Goal: Book appointment/travel/reservation

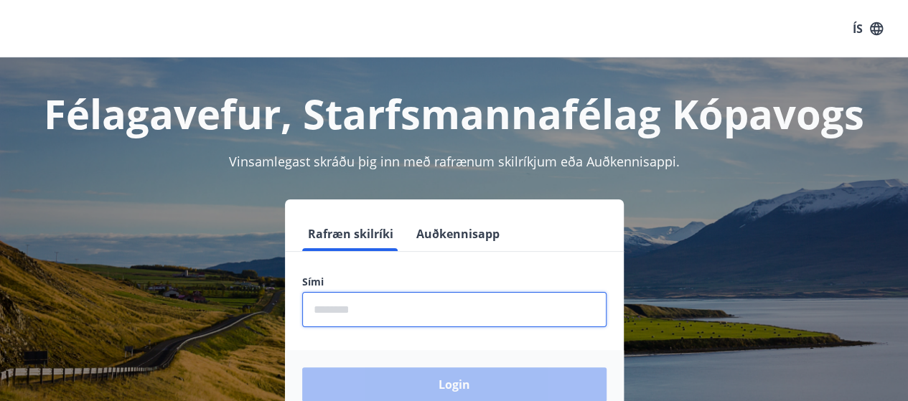
click at [333, 314] on input "phone" at bounding box center [454, 309] width 304 height 35
type input "********"
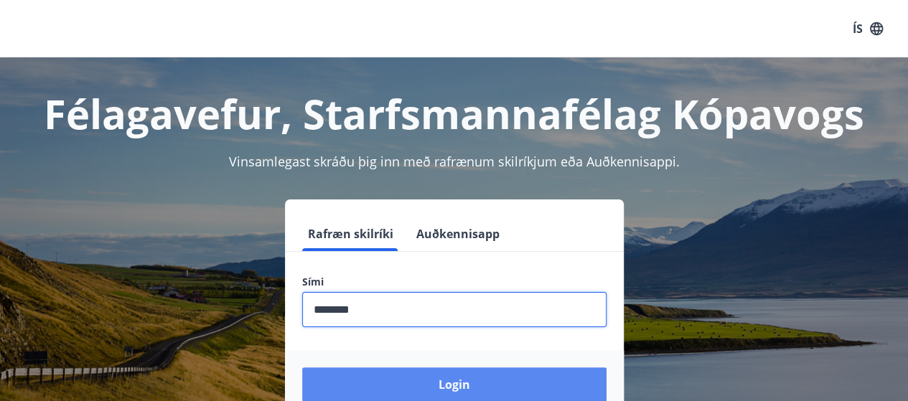
click at [460, 378] on button "Login" at bounding box center [454, 385] width 304 height 34
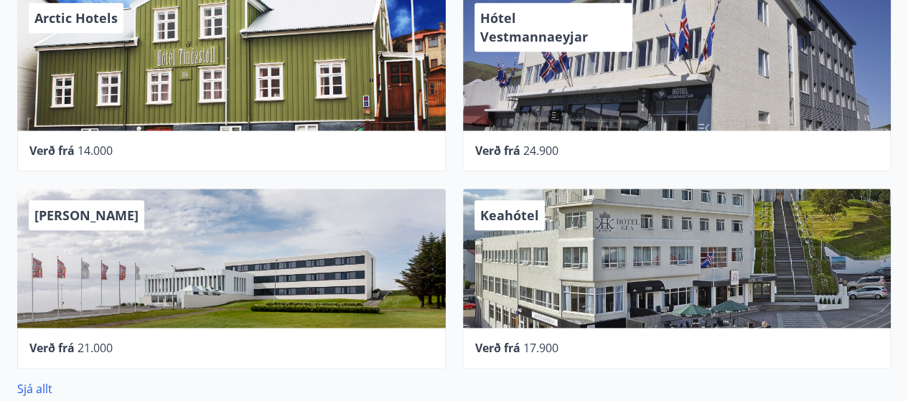
scroll to position [842, 0]
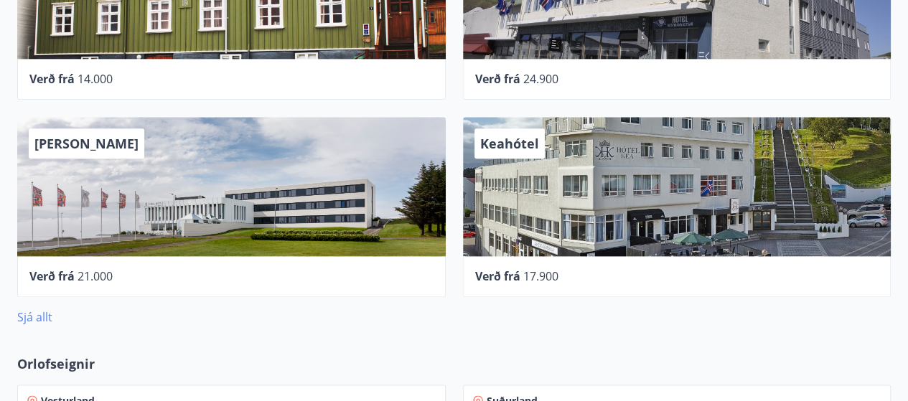
click at [33, 317] on link "Sjá allt" at bounding box center [34, 317] width 35 height 16
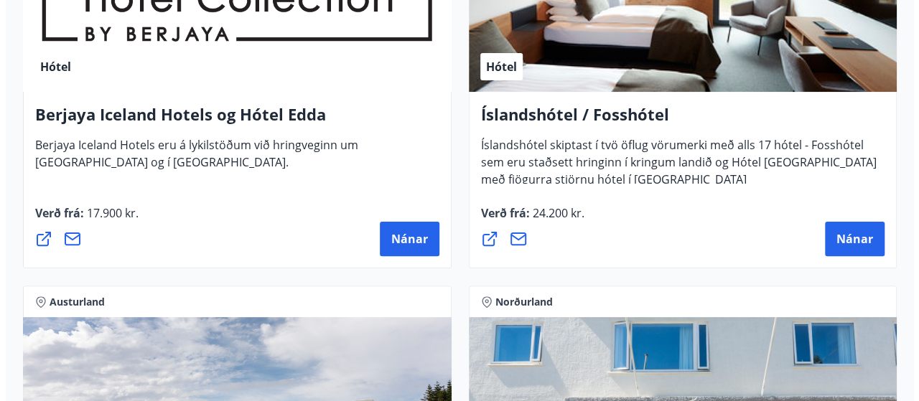
scroll to position [2753, 0]
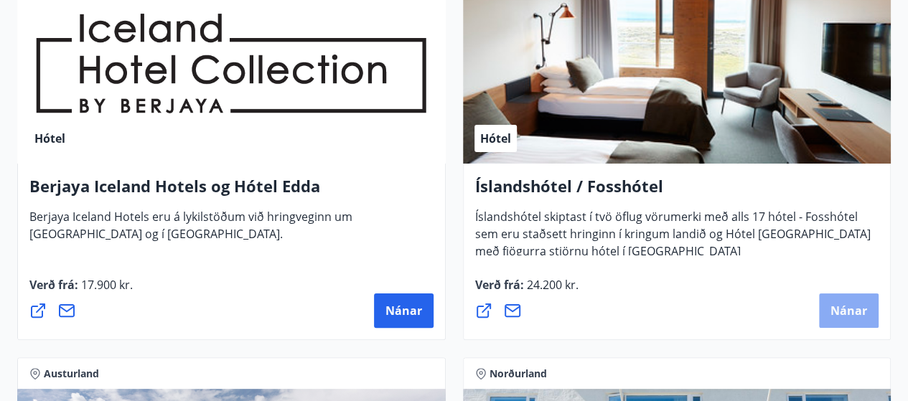
click at [851, 309] on span "Nánar" at bounding box center [849, 311] width 37 height 16
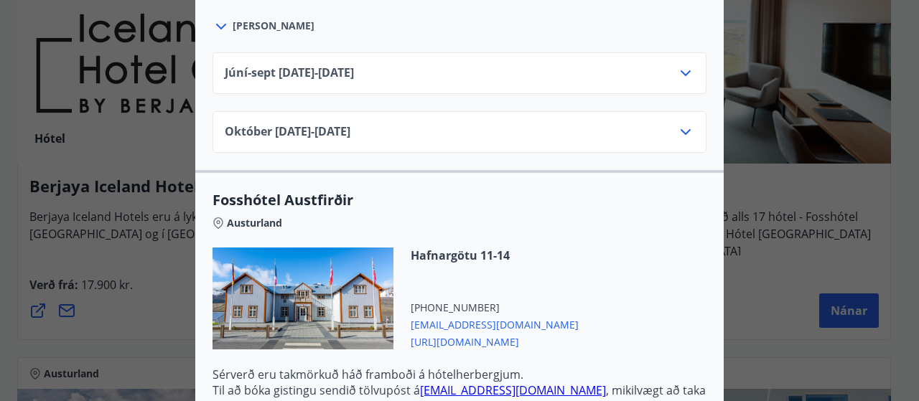
scroll to position [3231, 0]
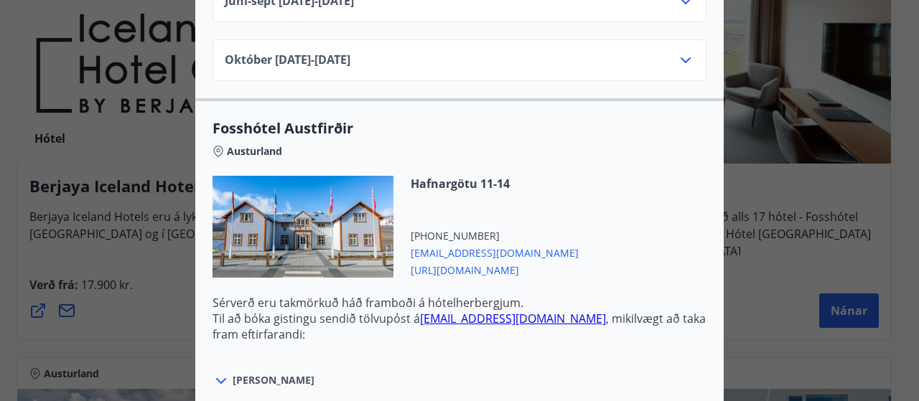
click at [215, 373] on icon at bounding box center [221, 381] width 17 height 17
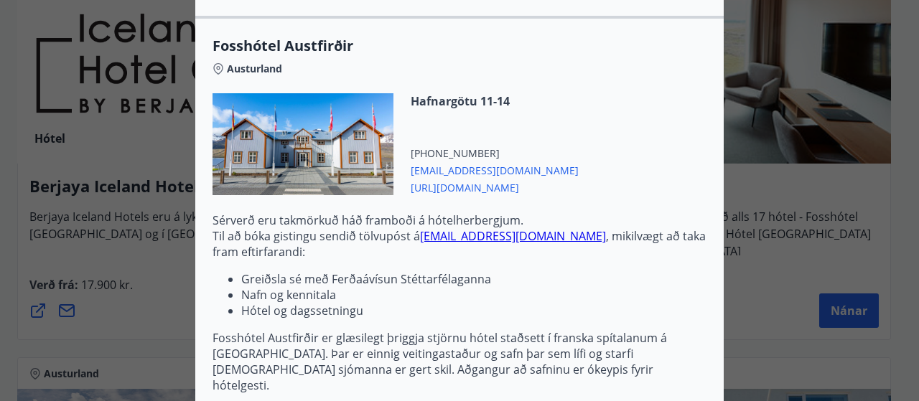
scroll to position [3385, 0]
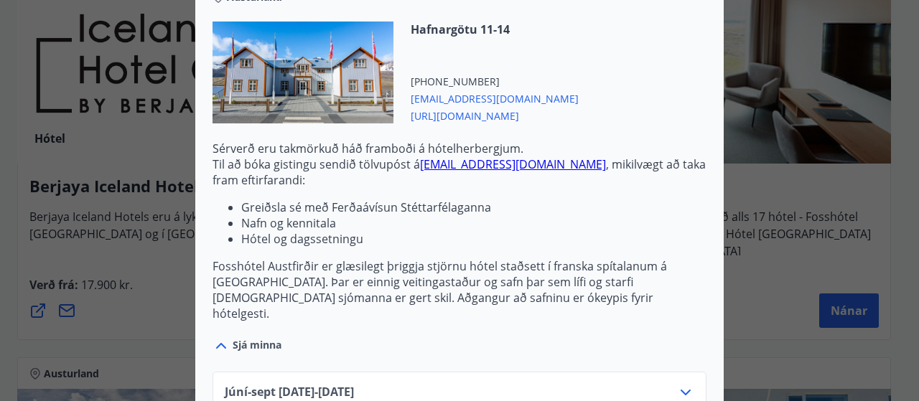
click at [216, 337] on icon at bounding box center [221, 345] width 17 height 17
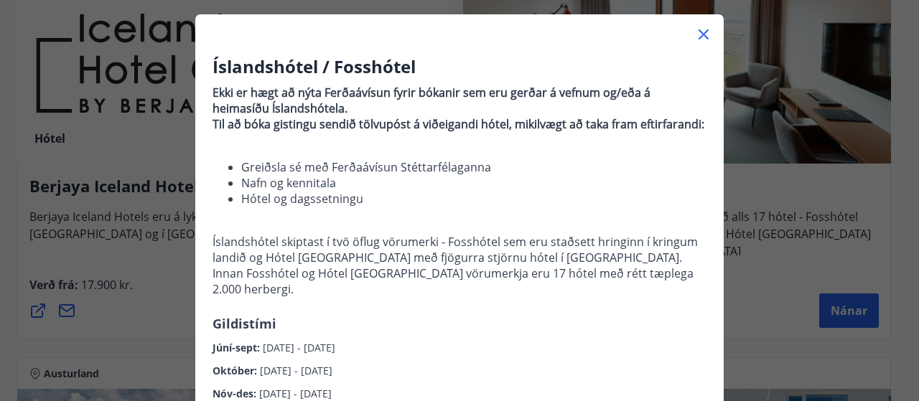
scroll to position [0, 0]
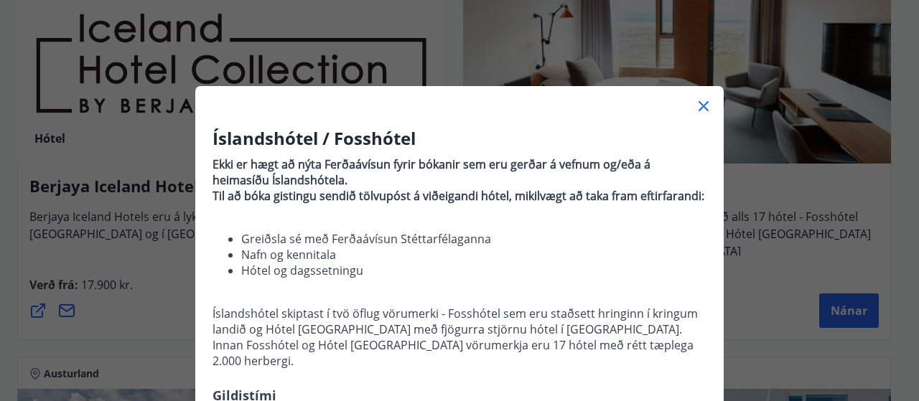
click at [699, 103] on icon at bounding box center [704, 106] width 10 height 10
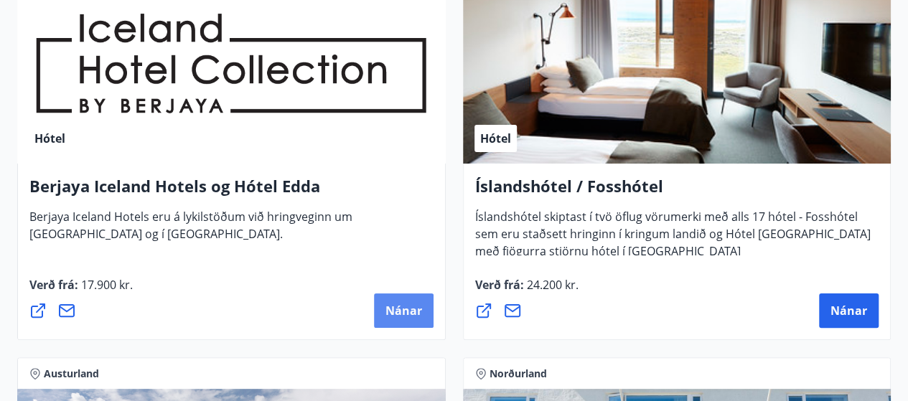
click at [396, 304] on span "Nánar" at bounding box center [404, 311] width 37 height 16
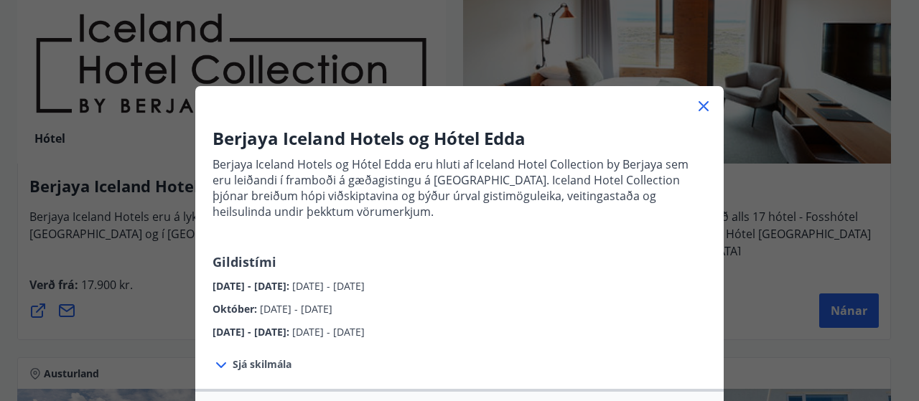
click at [701, 103] on icon at bounding box center [704, 106] width 10 height 10
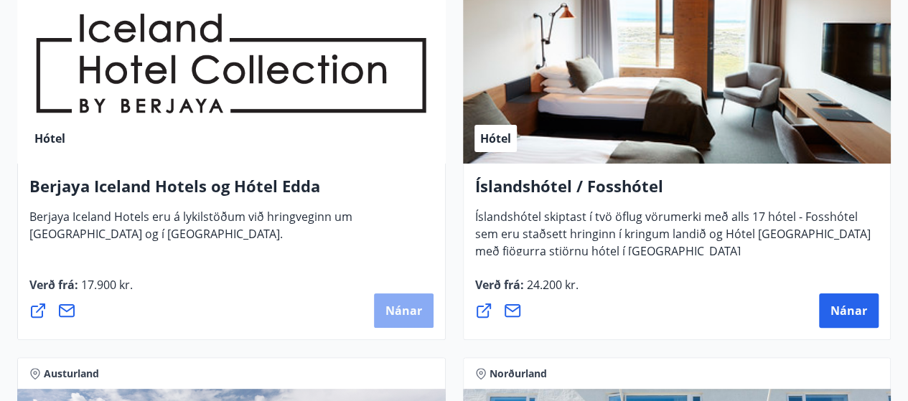
click at [403, 308] on span "Nánar" at bounding box center [404, 311] width 37 height 16
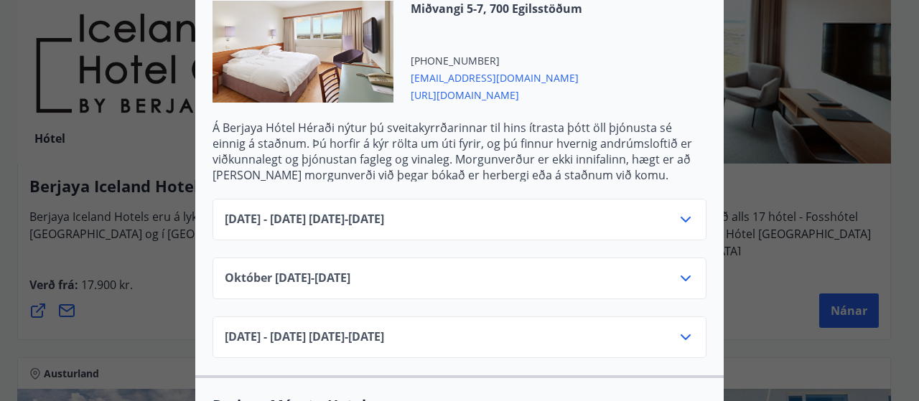
scroll to position [1364, 0]
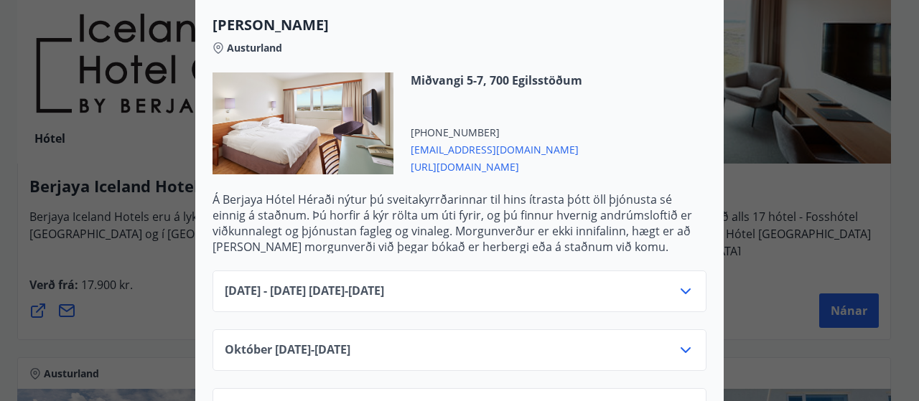
click at [682, 283] on icon at bounding box center [685, 291] width 17 height 17
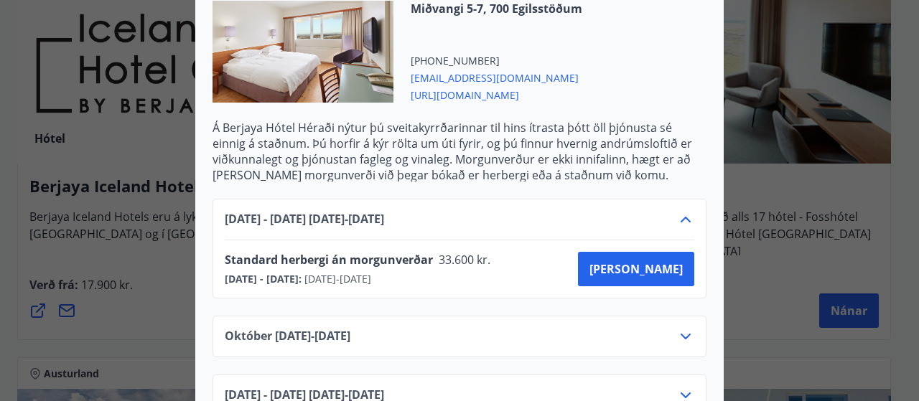
scroll to position [1508, 0]
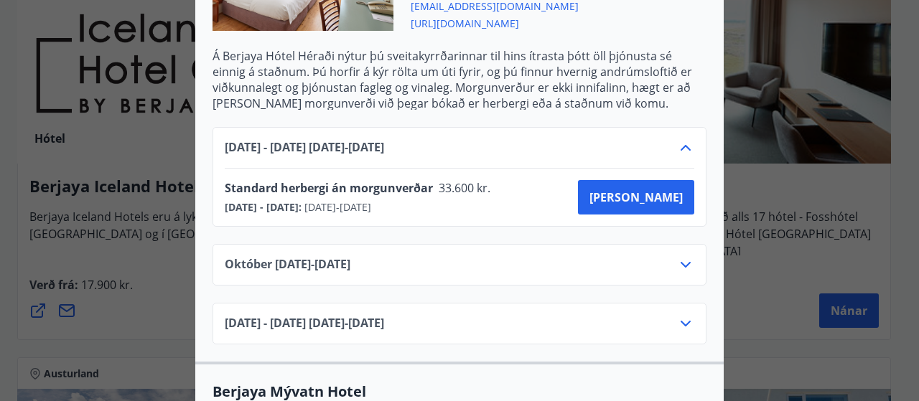
click at [681, 264] on icon at bounding box center [686, 265] width 10 height 6
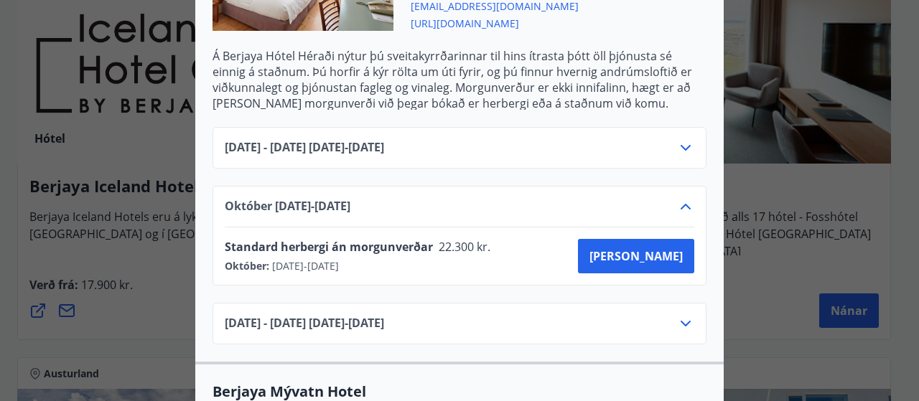
click at [679, 318] on icon at bounding box center [685, 323] width 17 height 17
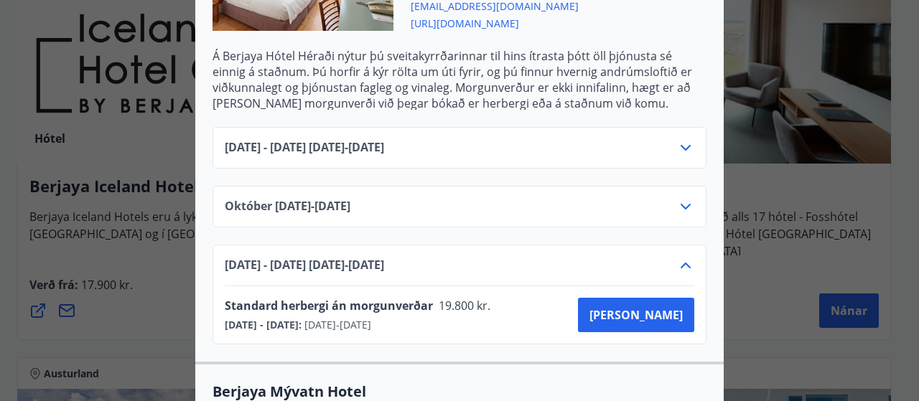
click at [683, 259] on icon at bounding box center [685, 265] width 17 height 17
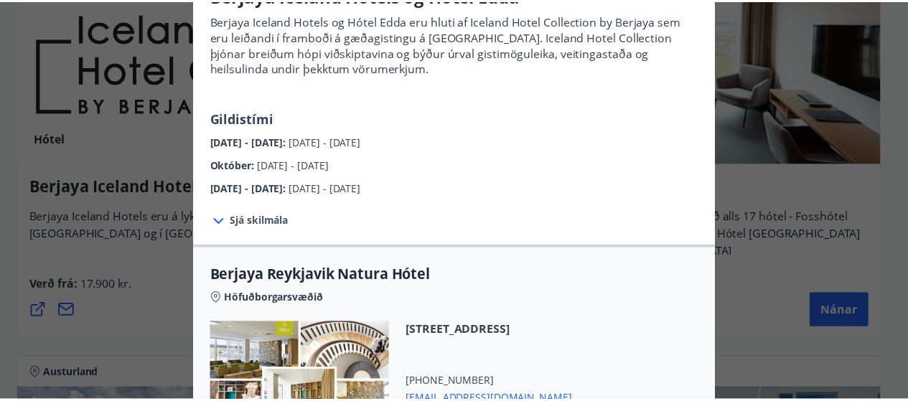
scroll to position [0, 0]
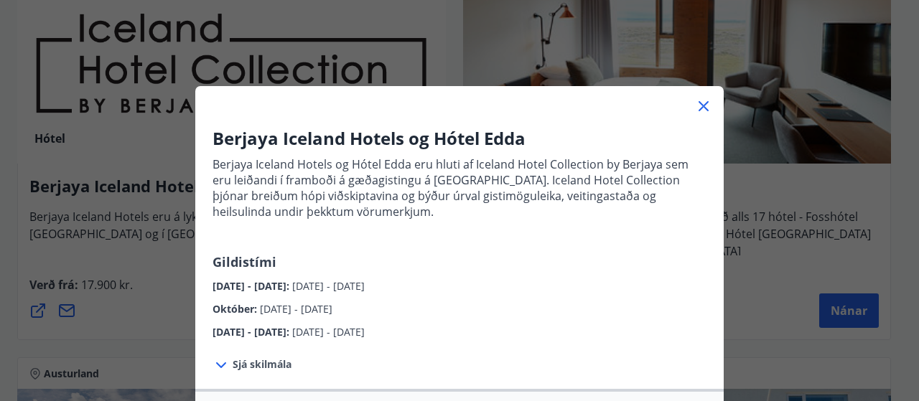
click at [698, 103] on icon at bounding box center [703, 106] width 17 height 17
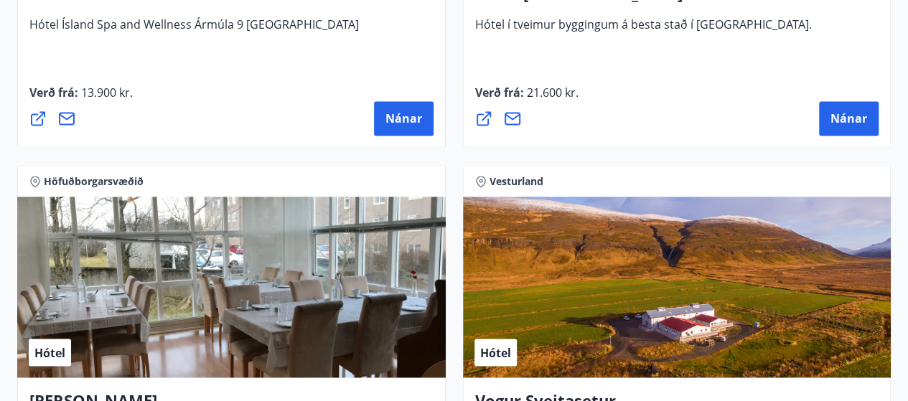
scroll to position [3830, 0]
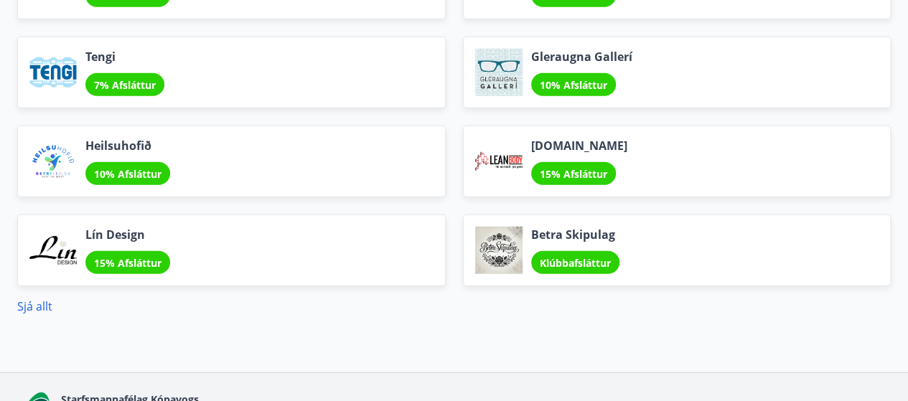
scroll to position [1545, 0]
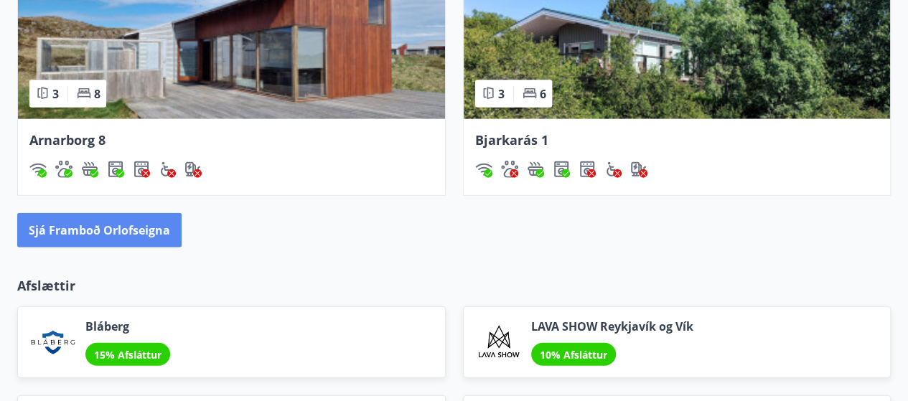
click at [108, 225] on button "Sjá framboð orlofseigna" at bounding box center [99, 230] width 164 height 34
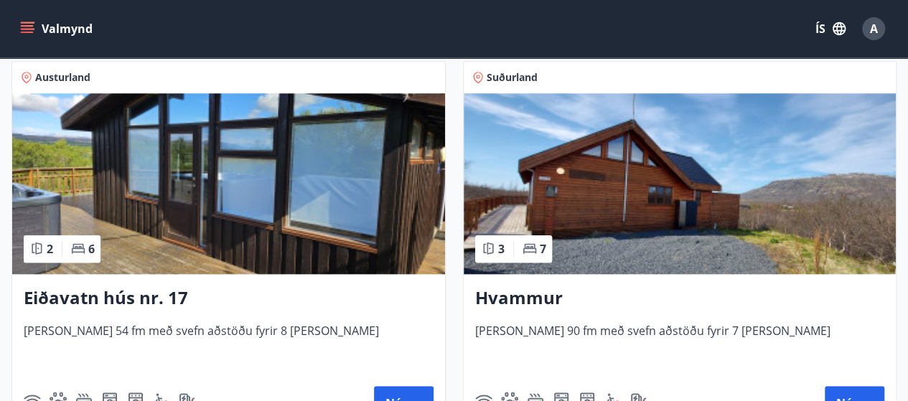
scroll to position [718, 0]
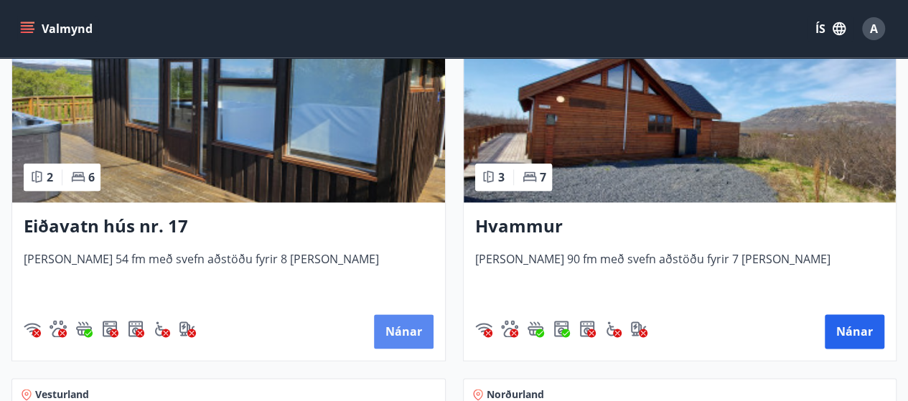
click at [396, 327] on button "Nánar" at bounding box center [404, 331] width 60 height 34
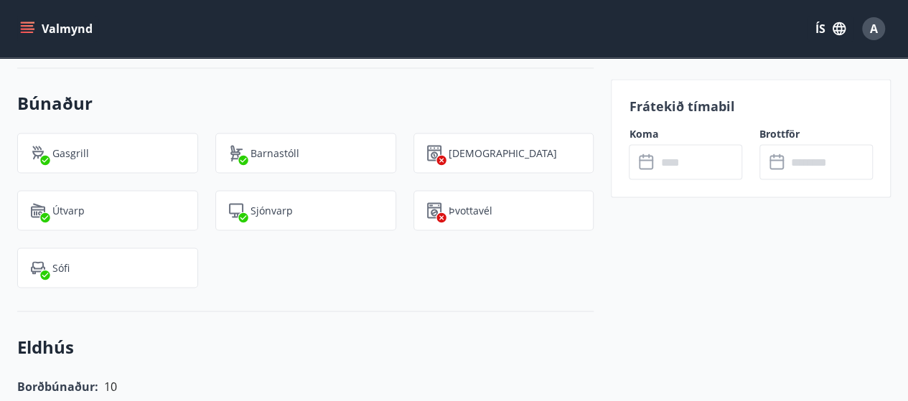
scroll to position [1149, 0]
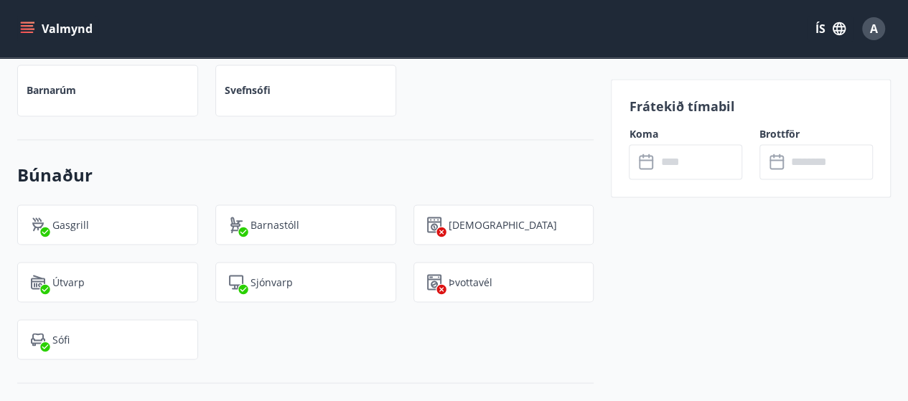
click at [663, 161] on input "text" at bounding box center [699, 161] width 86 height 35
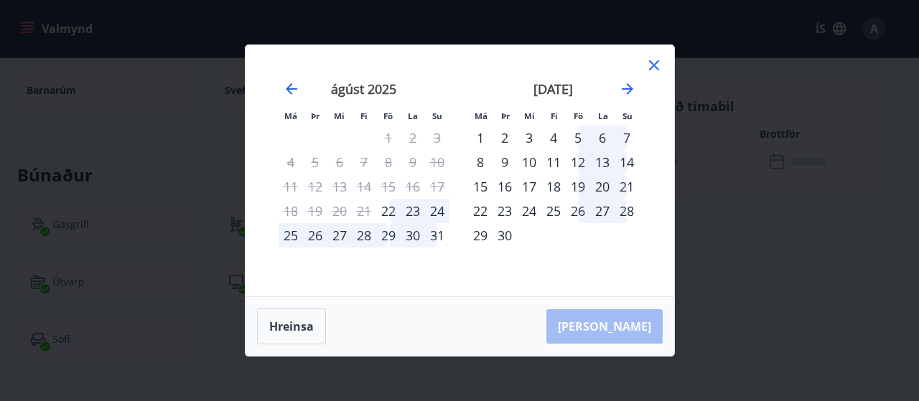
click at [654, 62] on icon at bounding box center [653, 65] width 17 height 17
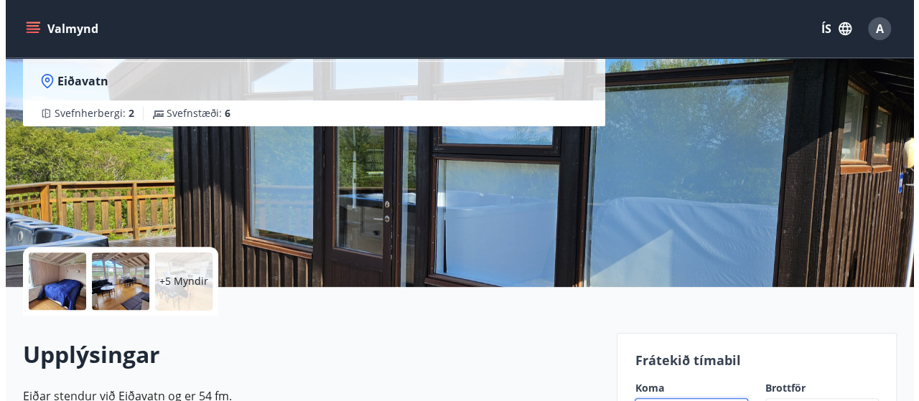
scroll to position [215, 0]
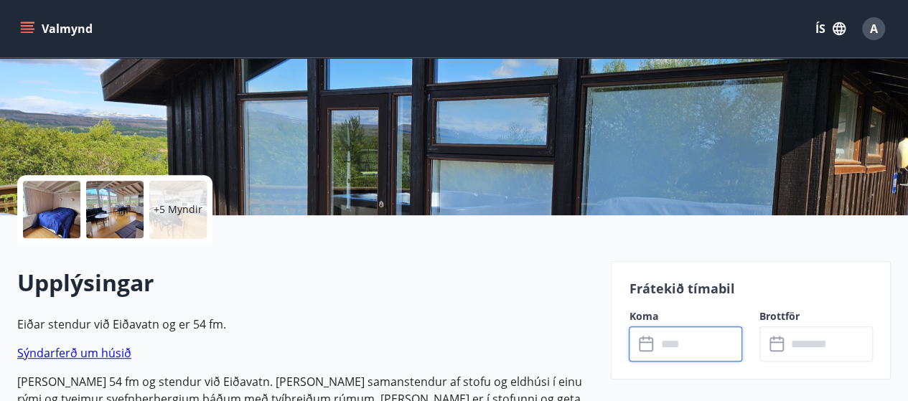
click at [58, 203] on div at bounding box center [51, 209] width 57 height 57
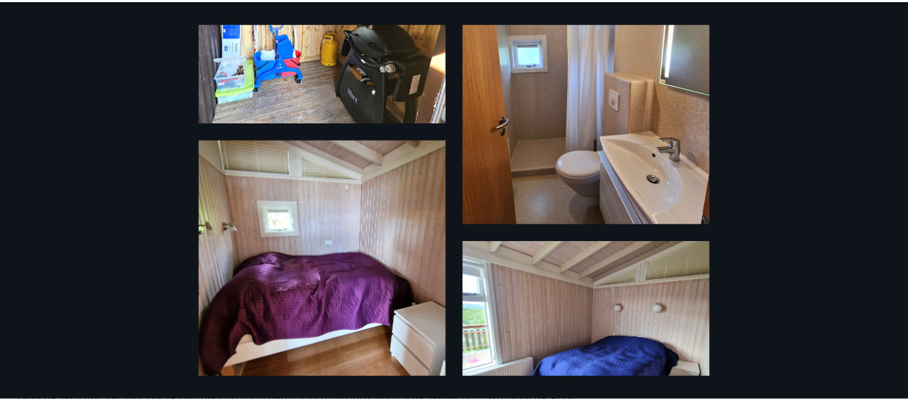
scroll to position [0, 0]
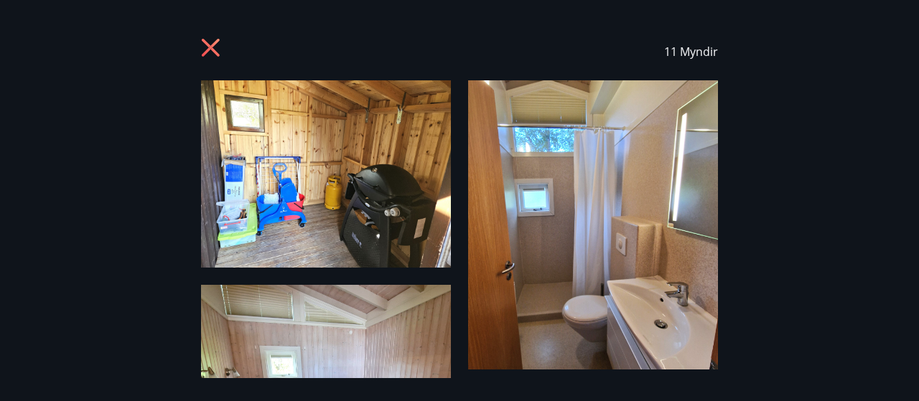
click at [210, 43] on icon at bounding box center [212, 49] width 23 height 23
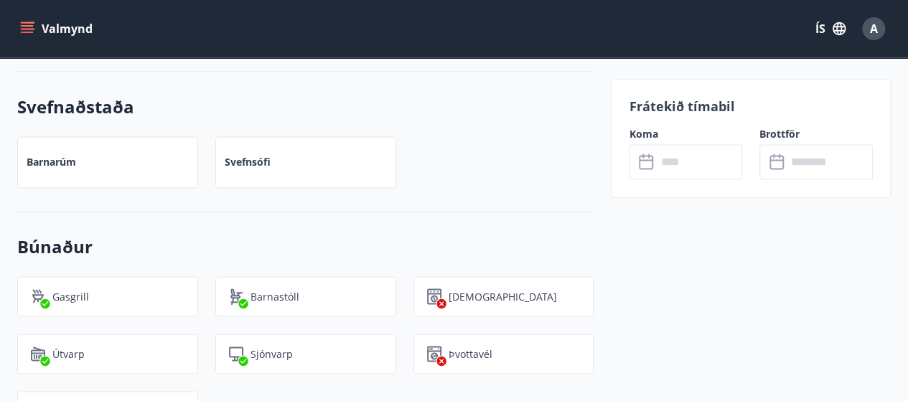
scroll to position [1149, 0]
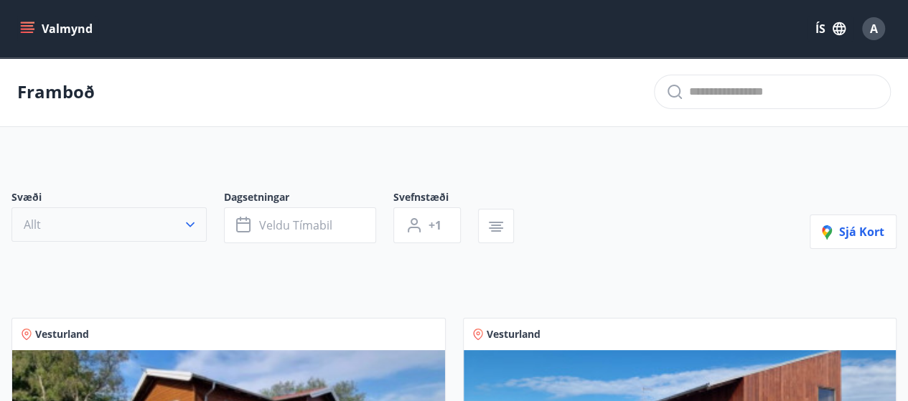
click at [188, 223] on icon "button" at bounding box center [190, 225] width 14 height 14
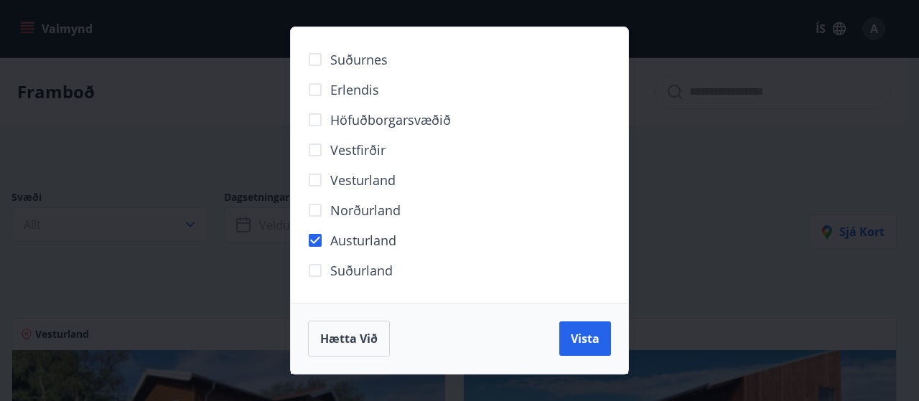
click at [586, 337] on span "Vista" at bounding box center [585, 339] width 29 height 16
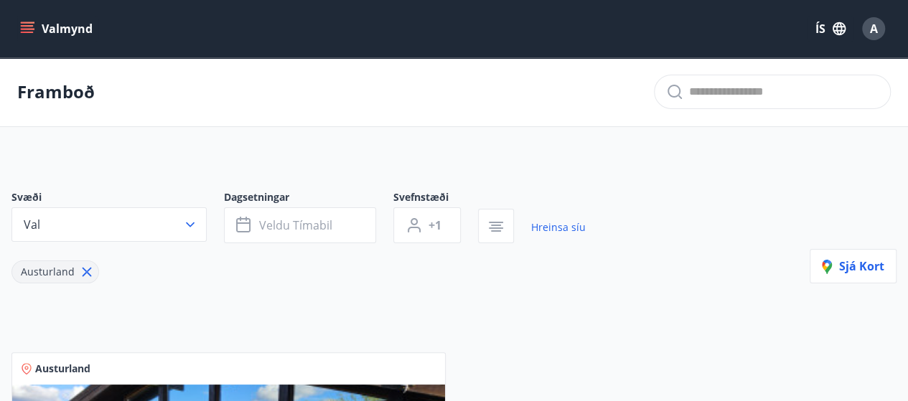
click at [85, 266] on icon at bounding box center [87, 272] width 16 height 16
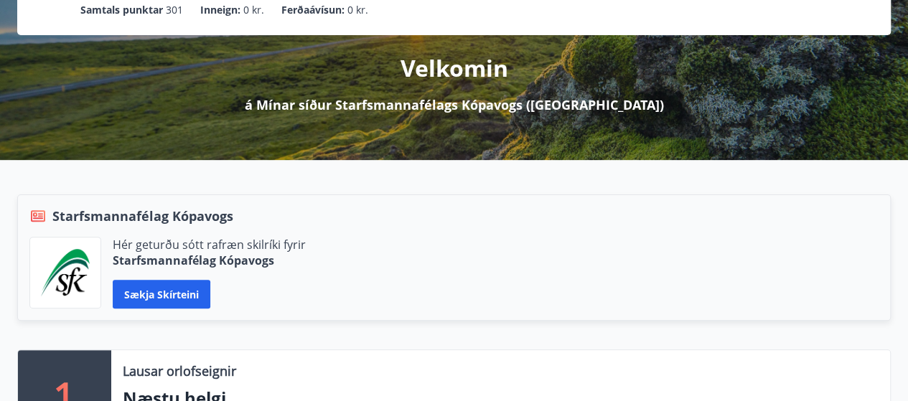
scroll to position [215, 0]
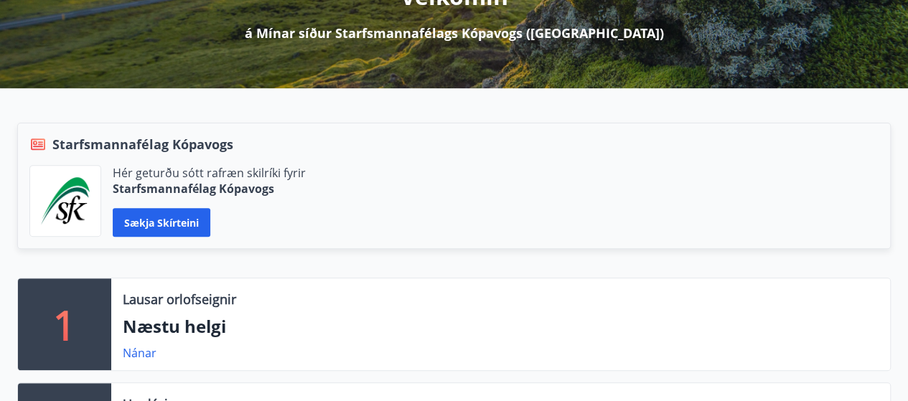
click at [167, 220] on button "Sækja skírteini" at bounding box center [162, 222] width 98 height 29
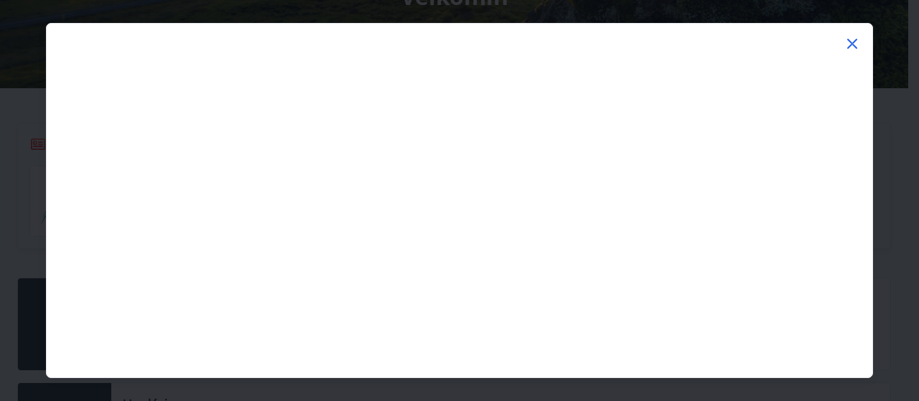
click at [852, 38] on icon at bounding box center [852, 43] width 17 height 17
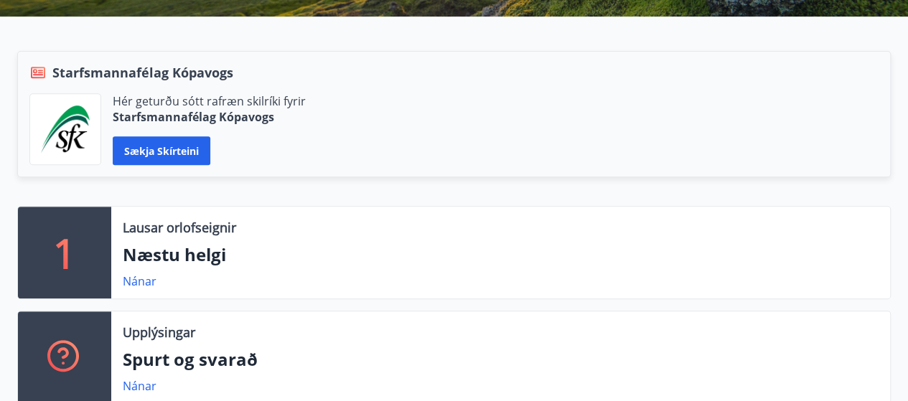
scroll to position [359, 0]
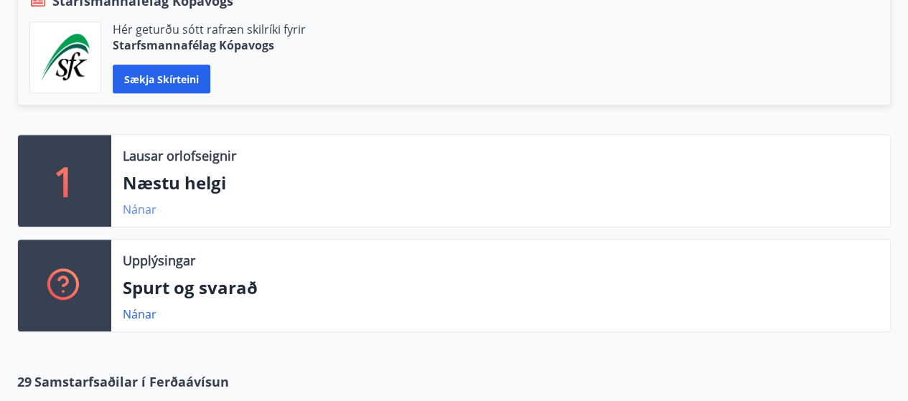
click at [141, 209] on link "Nánar" at bounding box center [140, 210] width 34 height 16
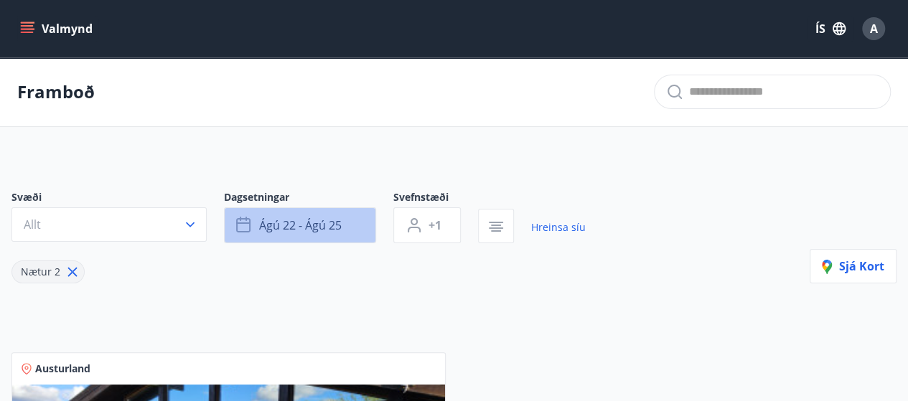
click at [283, 222] on span "ágú 22 - ágú 25" at bounding box center [300, 226] width 83 height 16
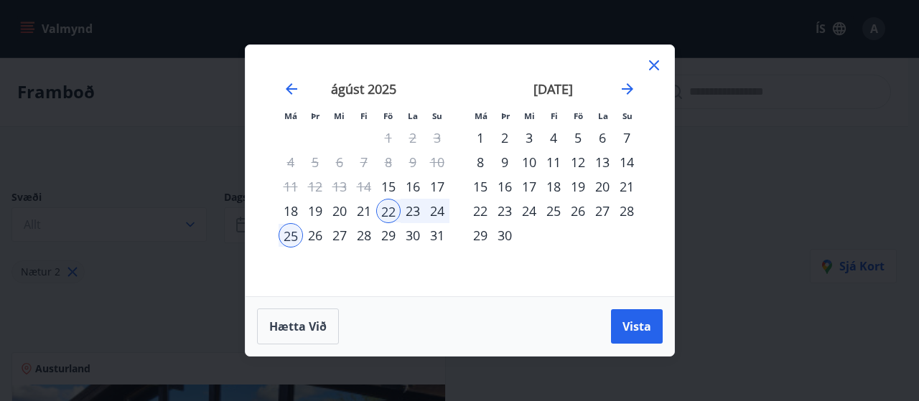
click at [394, 184] on div "15" at bounding box center [388, 186] width 24 height 24
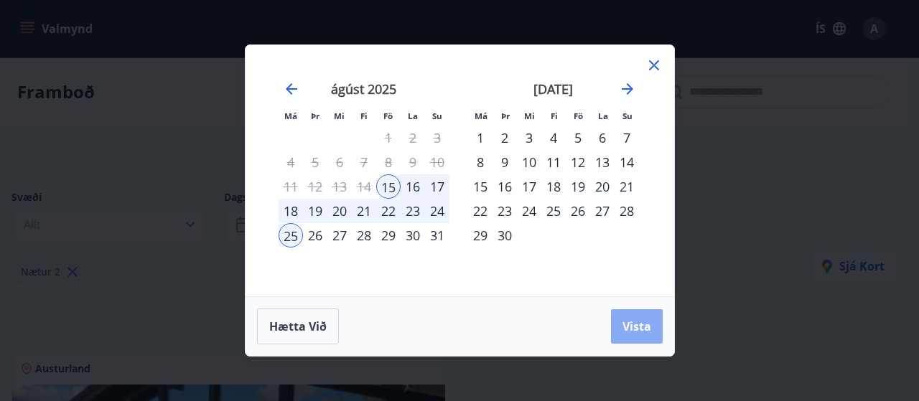
click at [633, 328] on span "Vista" at bounding box center [636, 327] width 29 height 16
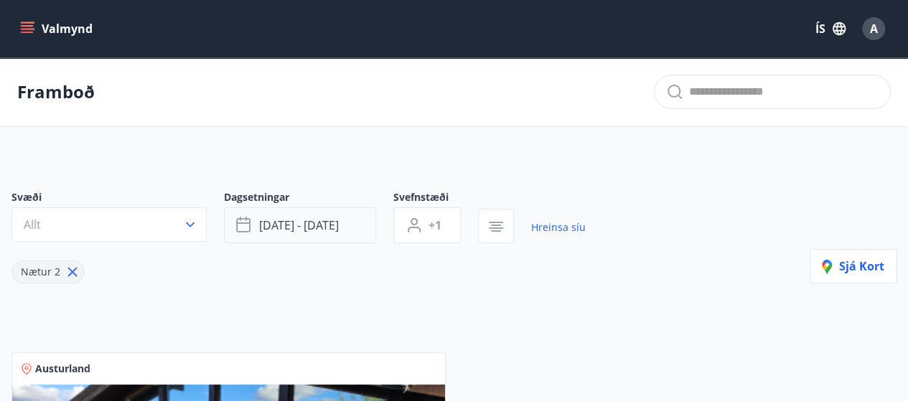
click at [301, 222] on span "ágú 15 - ágú 25" at bounding box center [299, 226] width 80 height 16
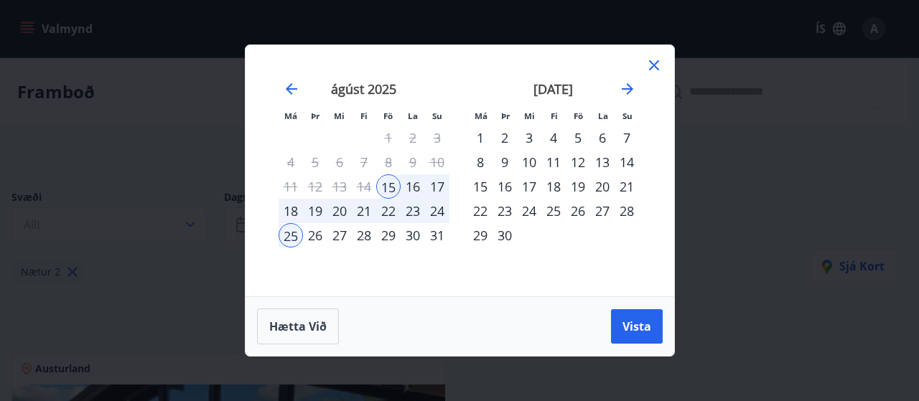
click at [443, 182] on div "17" at bounding box center [437, 186] width 24 height 24
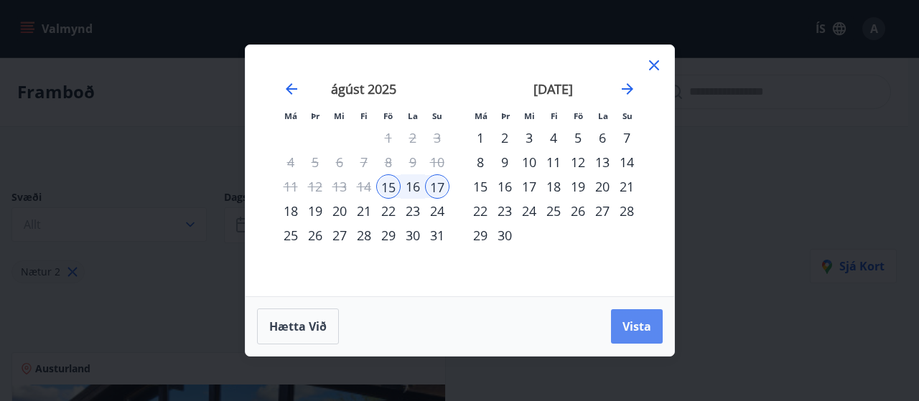
click at [633, 324] on span "Vista" at bounding box center [636, 327] width 29 height 16
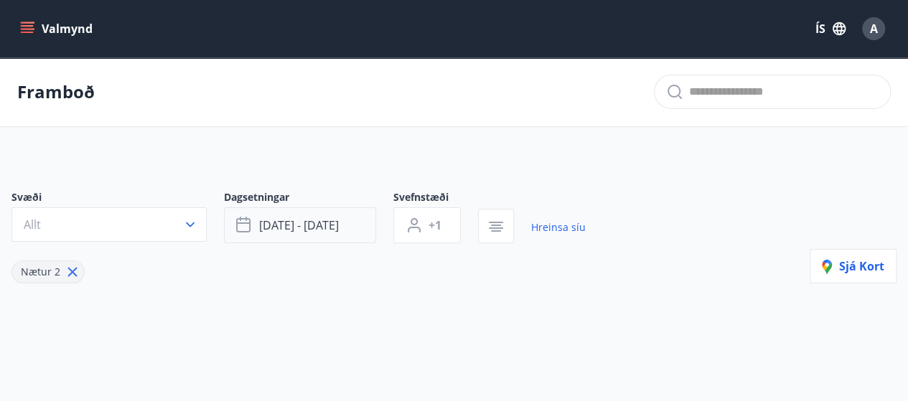
click at [284, 222] on span "ágú 15 - ágú 17" at bounding box center [299, 226] width 80 height 16
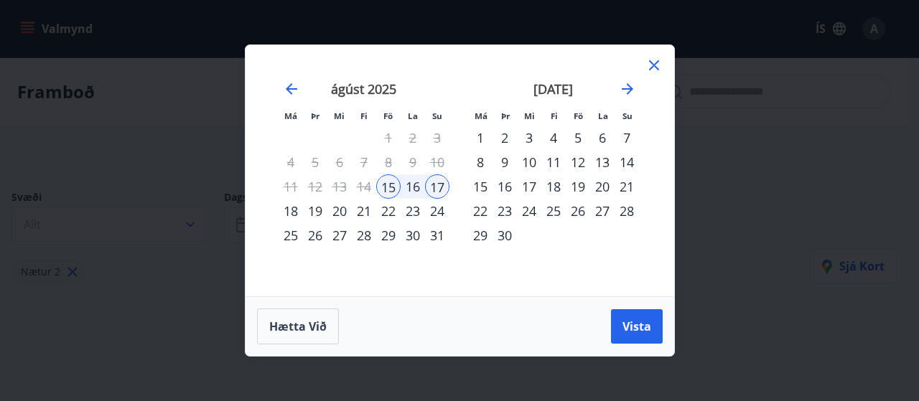
click at [380, 269] on div "ágúst 2025 1 2 3 4 5 6 7 8 9 10 11 12 13 14 15 16 17 18 19 20 21 22 23 24 25 26…" at bounding box center [364, 179] width 190 height 235
click at [462, 271] on div "september 2025 1 2 3 4 5 6 7 8 9 10 11 12 13 14 15 16 17 18 19 20 21 22 23 24 2…" at bounding box center [554, 179] width 190 height 235
click at [370, 89] on strong "ágúst 2025" at bounding box center [363, 88] width 65 height 17
click at [290, 85] on icon "Move backward to switch to the previous month." at bounding box center [291, 88] width 17 height 17
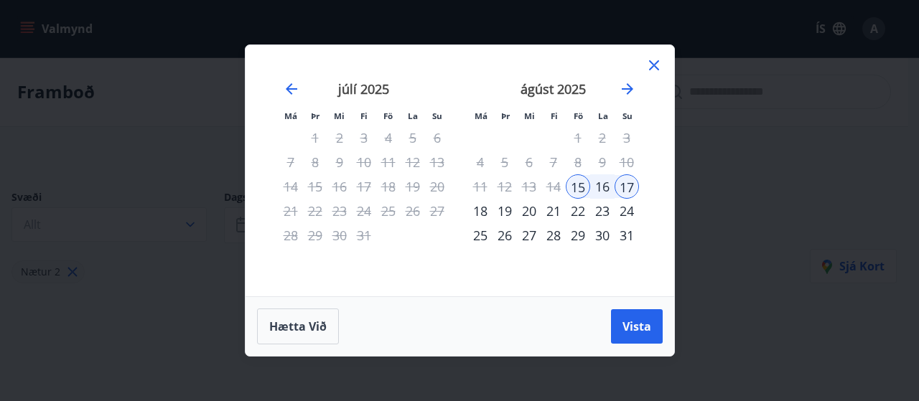
click at [478, 205] on div "18" at bounding box center [480, 211] width 24 height 24
click at [579, 183] on div "15" at bounding box center [578, 186] width 24 height 24
click at [631, 184] on div "17" at bounding box center [627, 186] width 24 height 24
click at [636, 325] on span "Vista" at bounding box center [636, 327] width 29 height 16
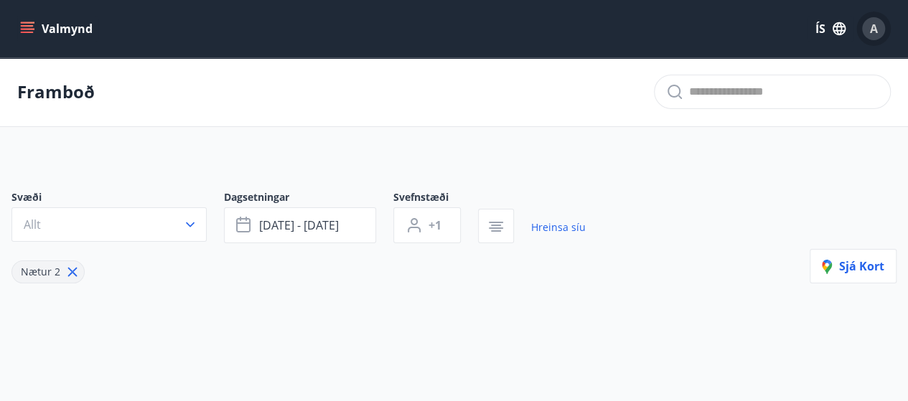
click at [876, 24] on span "A" at bounding box center [874, 29] width 8 height 16
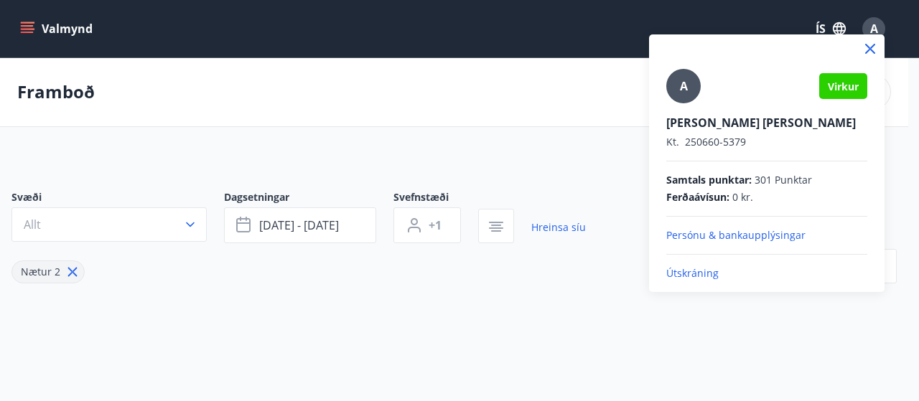
click at [696, 271] on p "Útskráning" at bounding box center [766, 273] width 201 height 14
